Goal: Information Seeking & Learning: Understand process/instructions

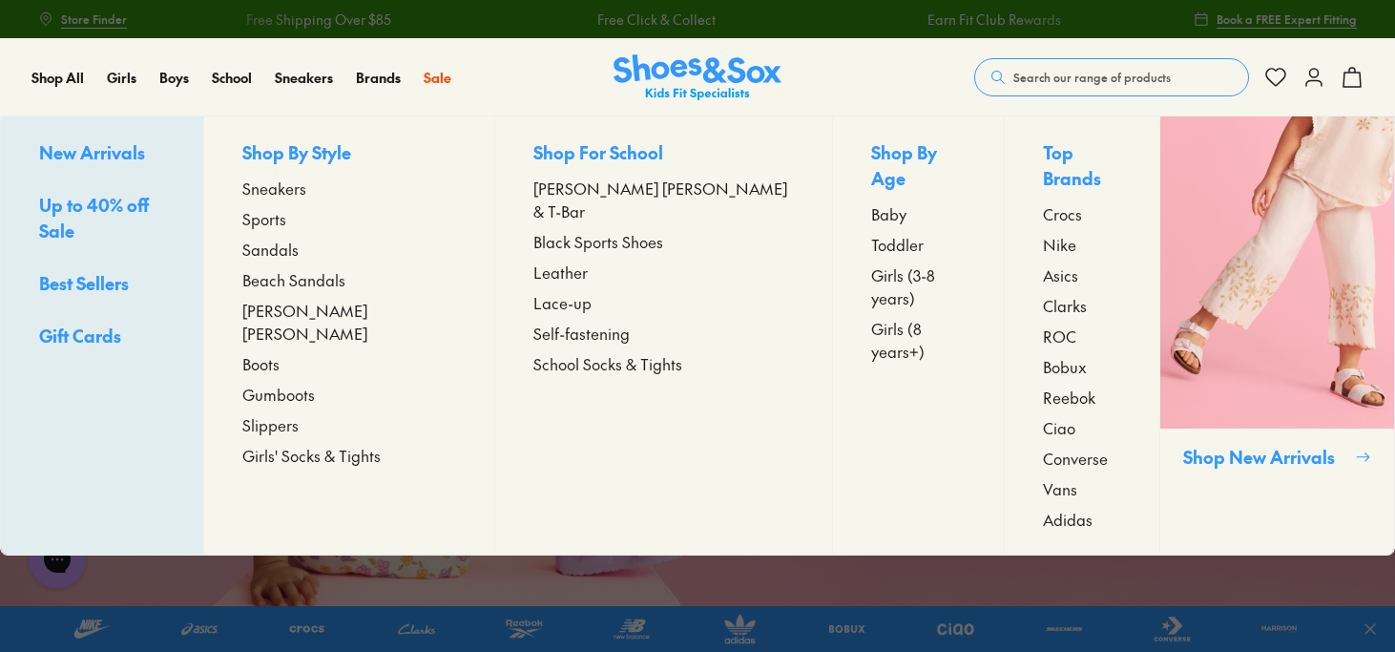
click at [286, 217] on span "Sports" at bounding box center [264, 218] width 44 height 23
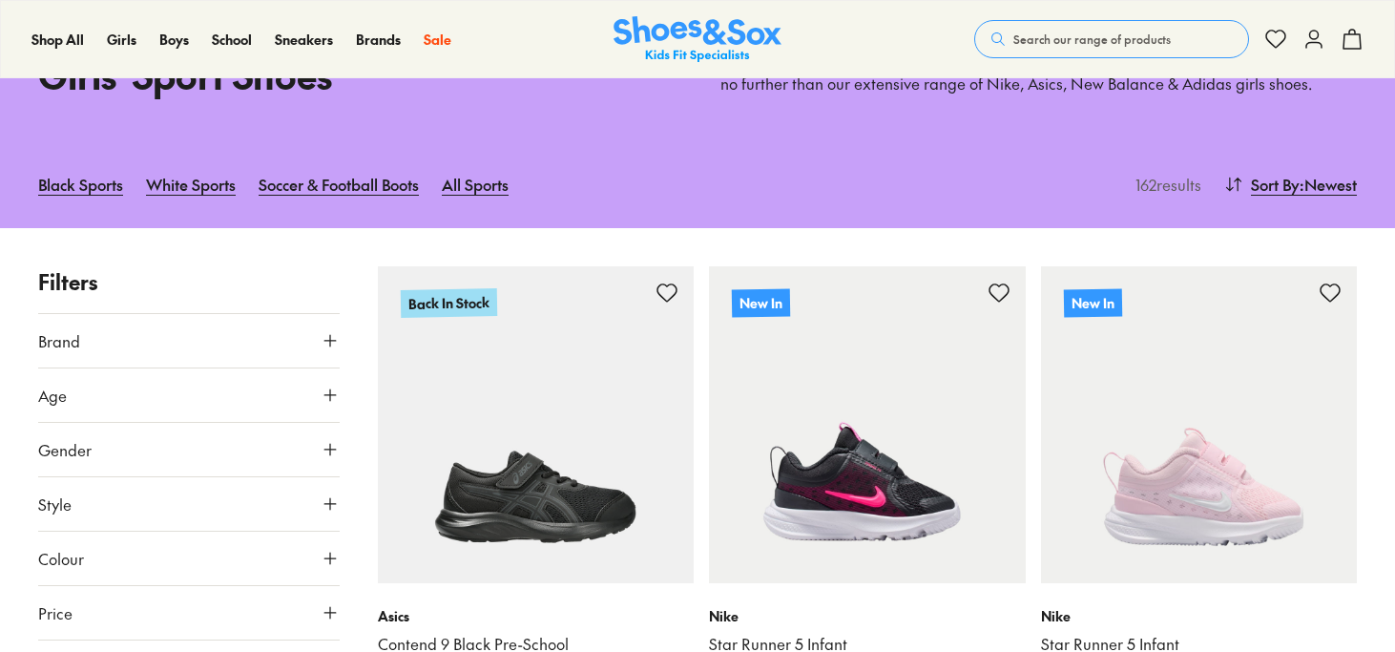
scroll to position [137, 0]
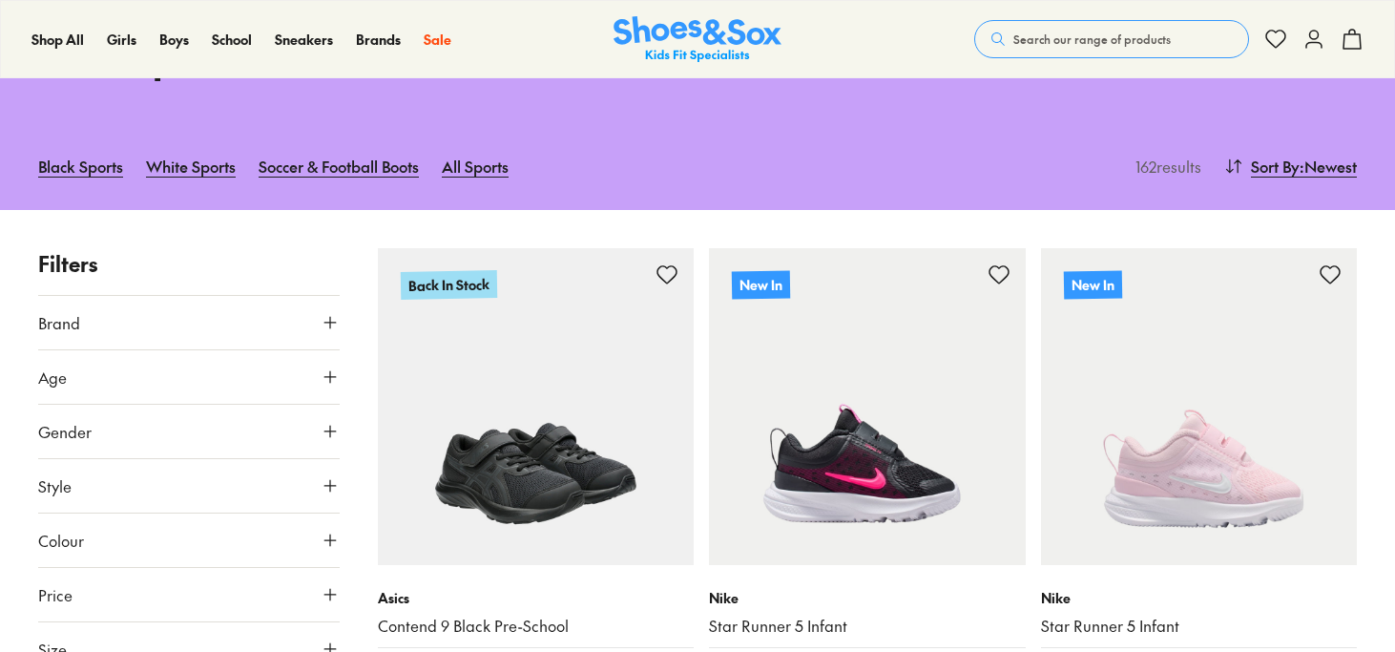
click at [565, 398] on img at bounding box center [536, 406] width 317 height 317
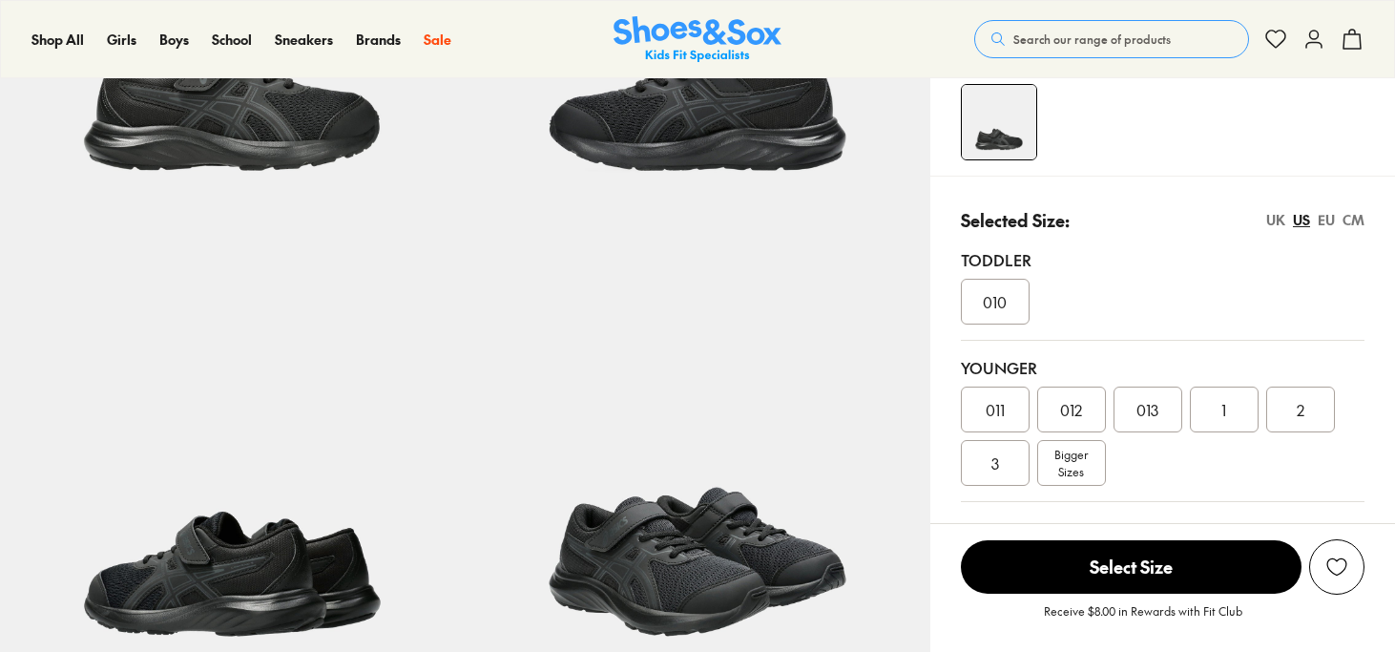
select select "*"
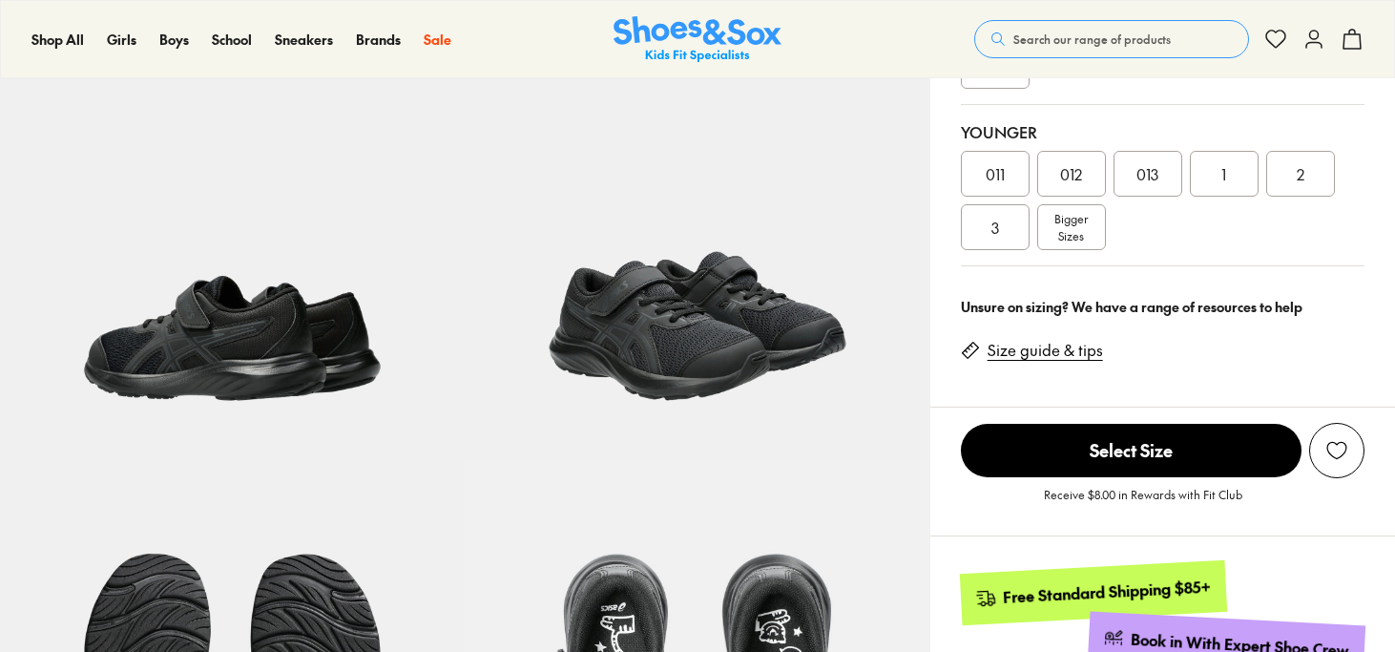
click at [1096, 351] on link "Size guide & tips" at bounding box center [1044, 350] width 115 height 21
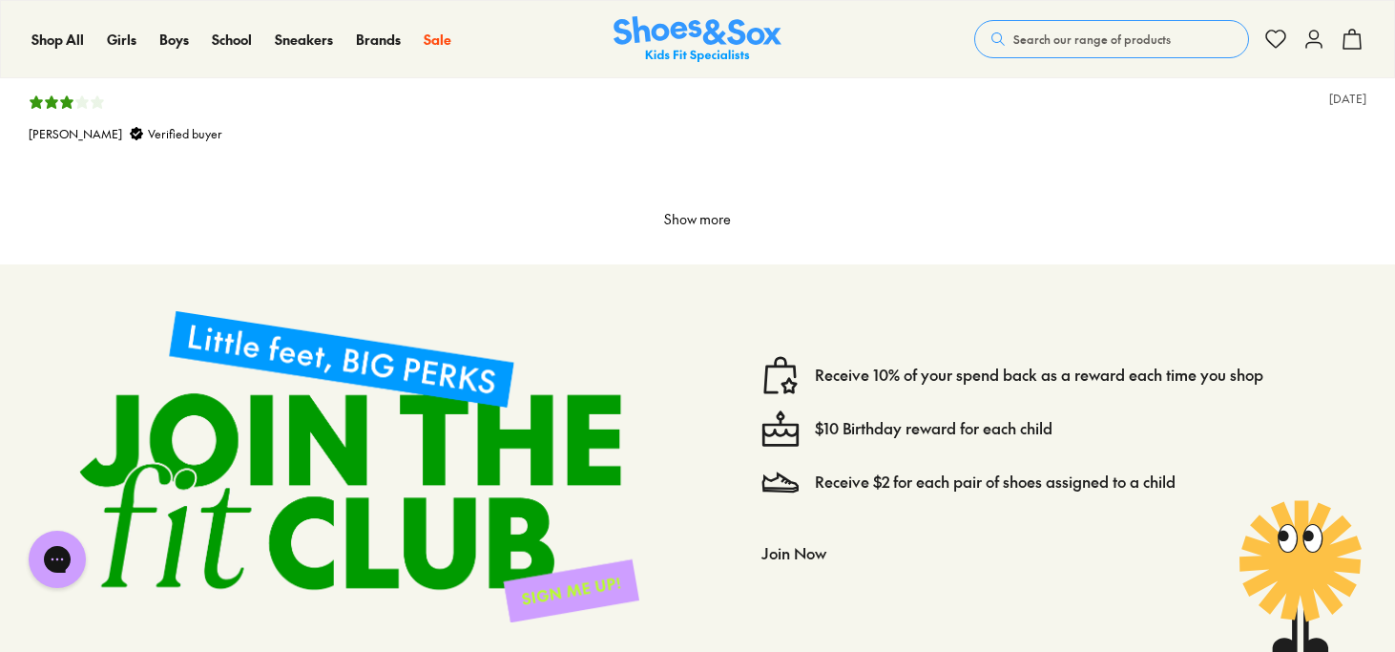
scroll to position [4430, 0]
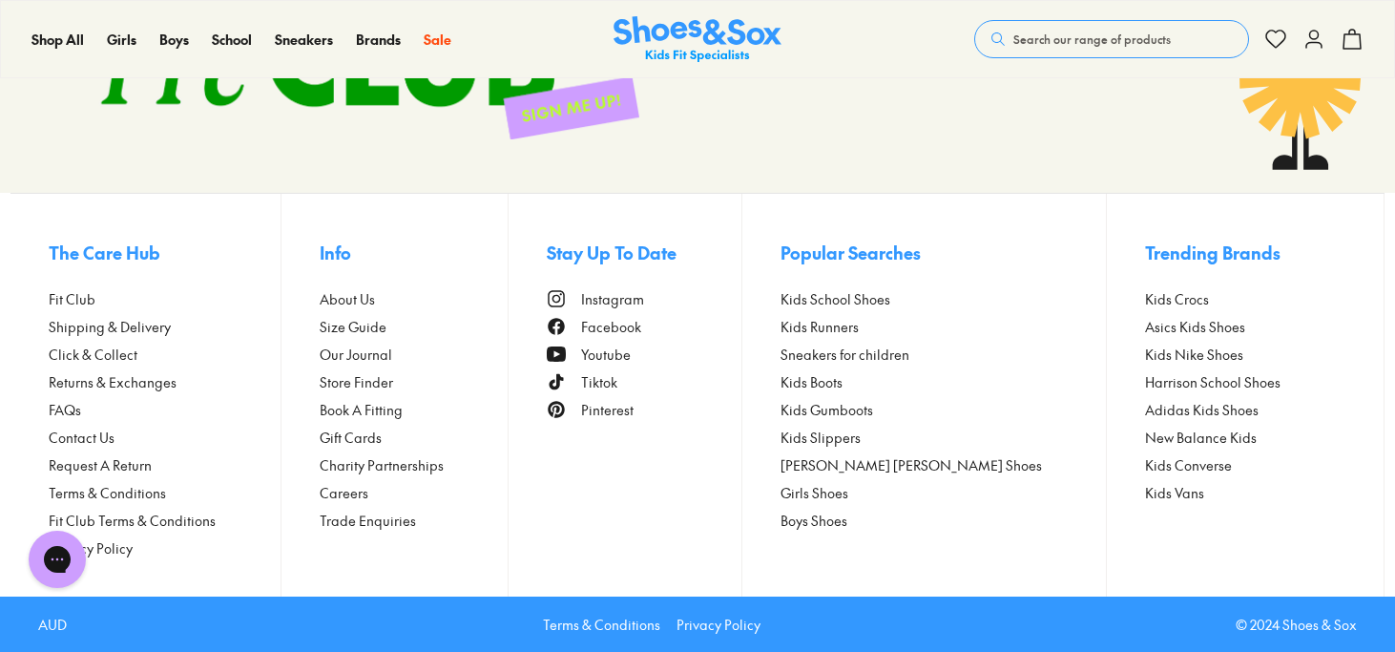
click at [339, 320] on footer "The Care Hub Fit Club Shipping & Delivery Click & Collect Returns & Exchanges F…" at bounding box center [697, 395] width 1374 height 404
click at [351, 322] on span "Size Guide" at bounding box center [353, 327] width 67 height 20
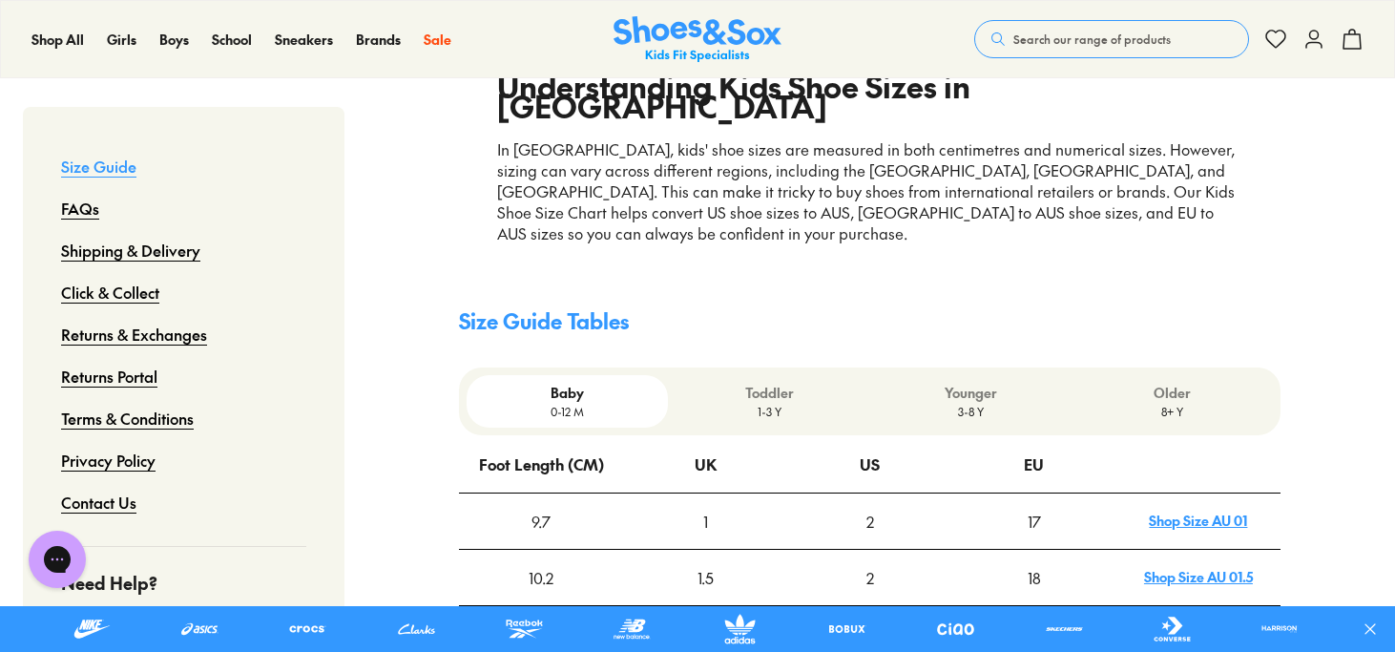
scroll to position [526, 0]
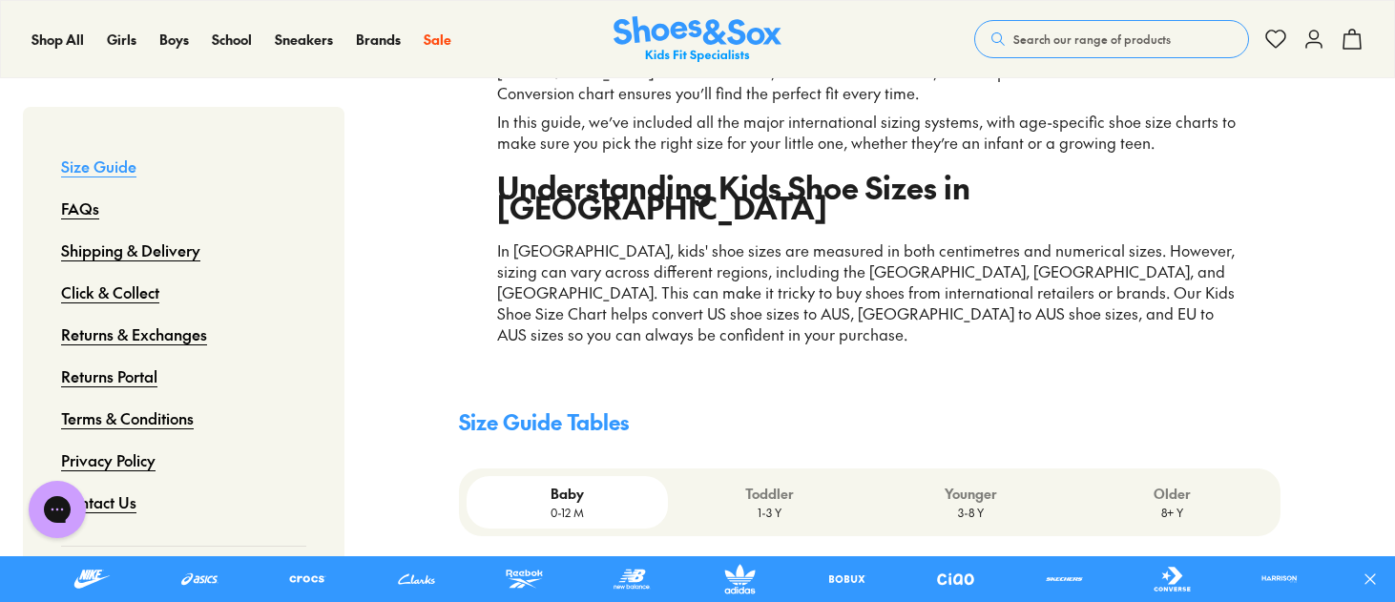
scroll to position [534, 0]
